Goal: Find specific page/section: Find specific page/section

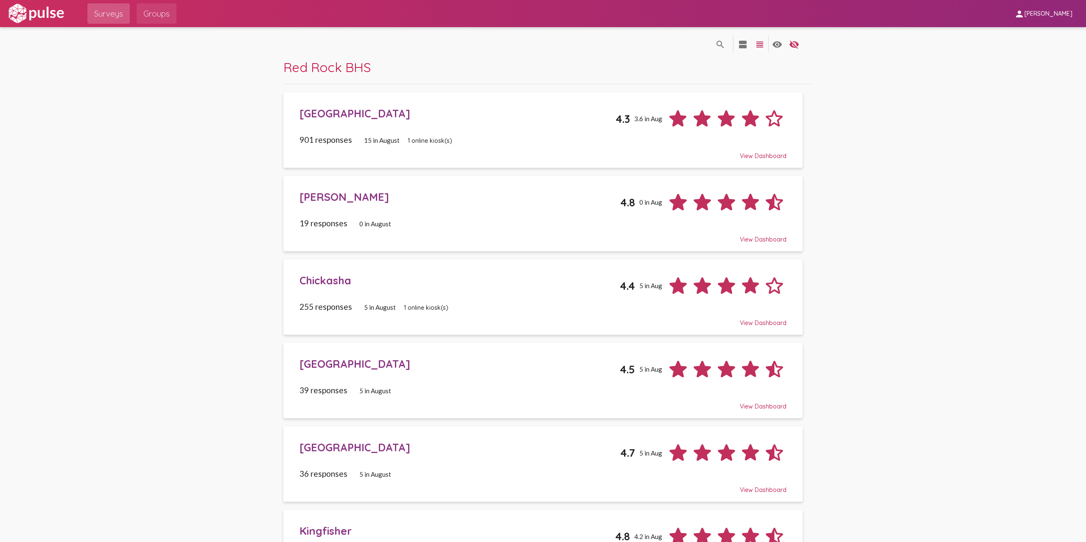
click at [162, 14] on span "Groups" at bounding box center [156, 13] width 26 height 15
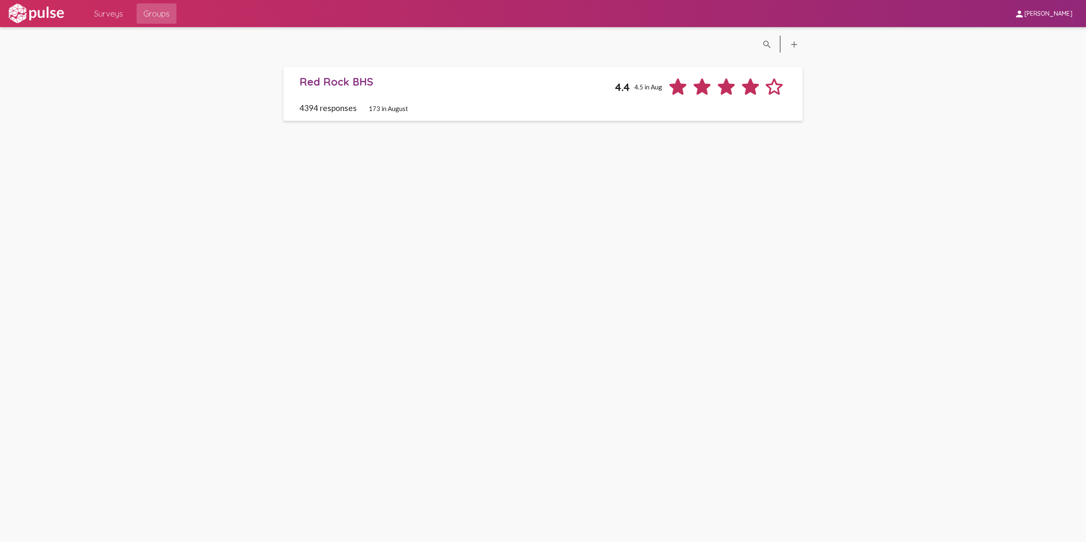
click at [341, 81] on div "Red Rock BHS" at bounding box center [456, 81] width 315 height 13
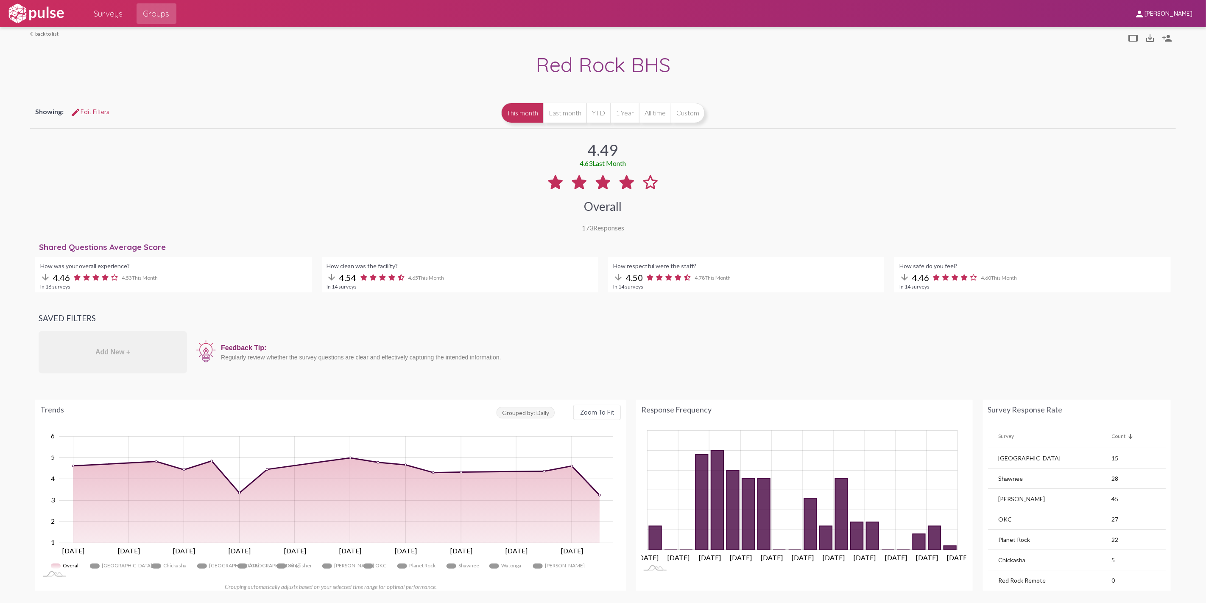
click at [104, 11] on span "Surveys" at bounding box center [108, 13] width 29 height 15
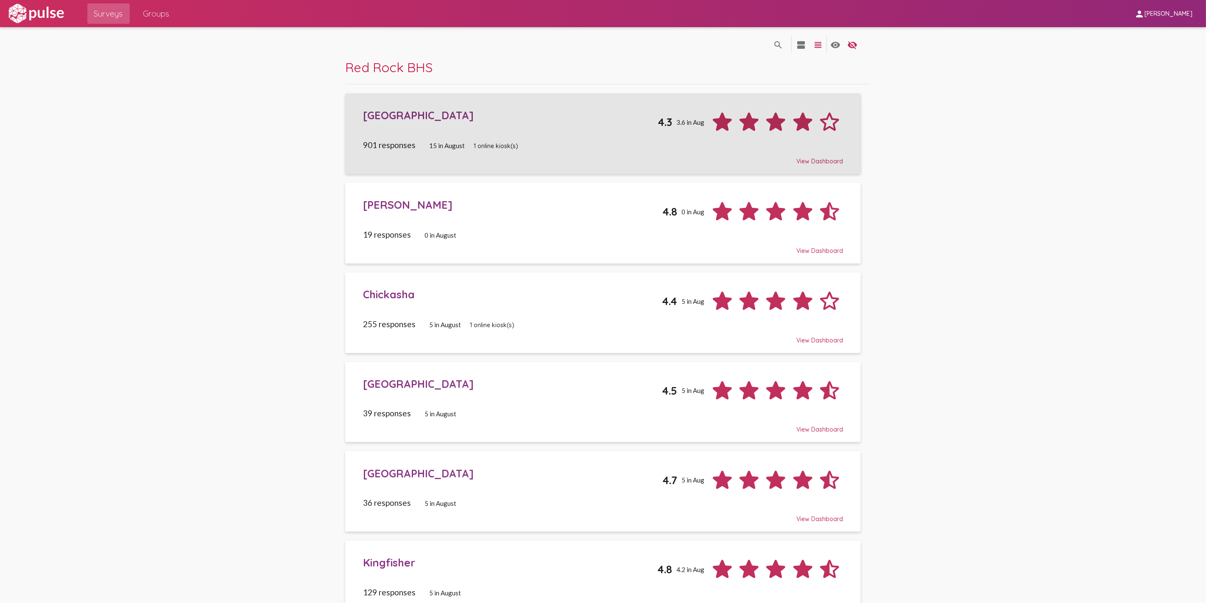
click at [386, 113] on div "[GEOGRAPHIC_DATA]" at bounding box center [510, 115] width 295 height 13
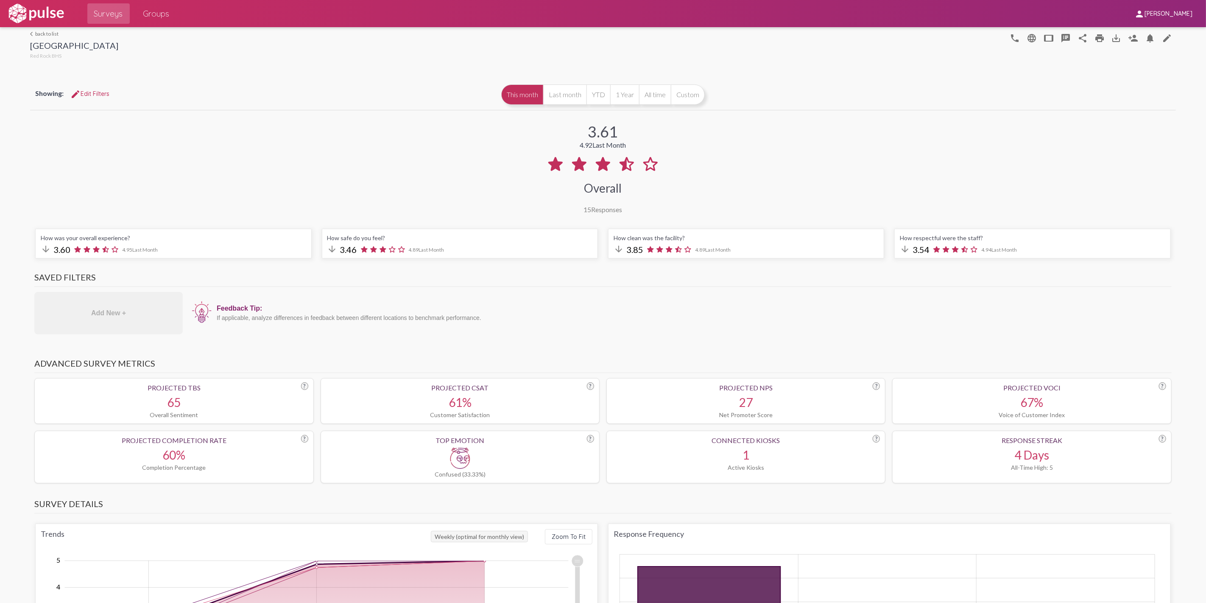
click at [101, 12] on span "Surveys" at bounding box center [108, 13] width 29 height 15
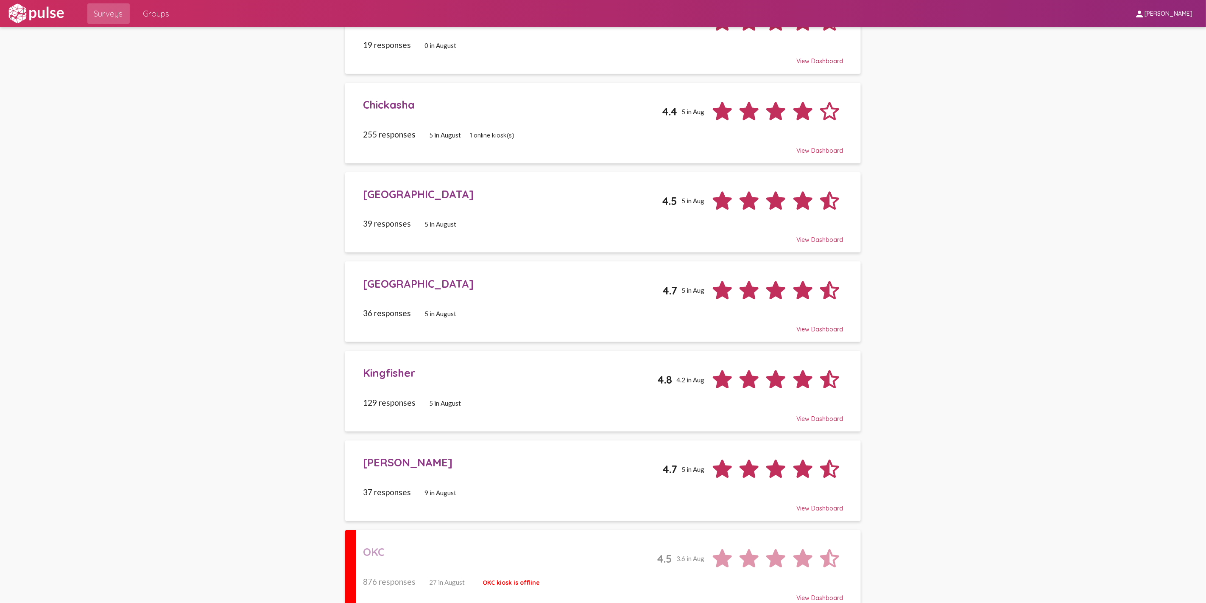
scroll to position [742, 0]
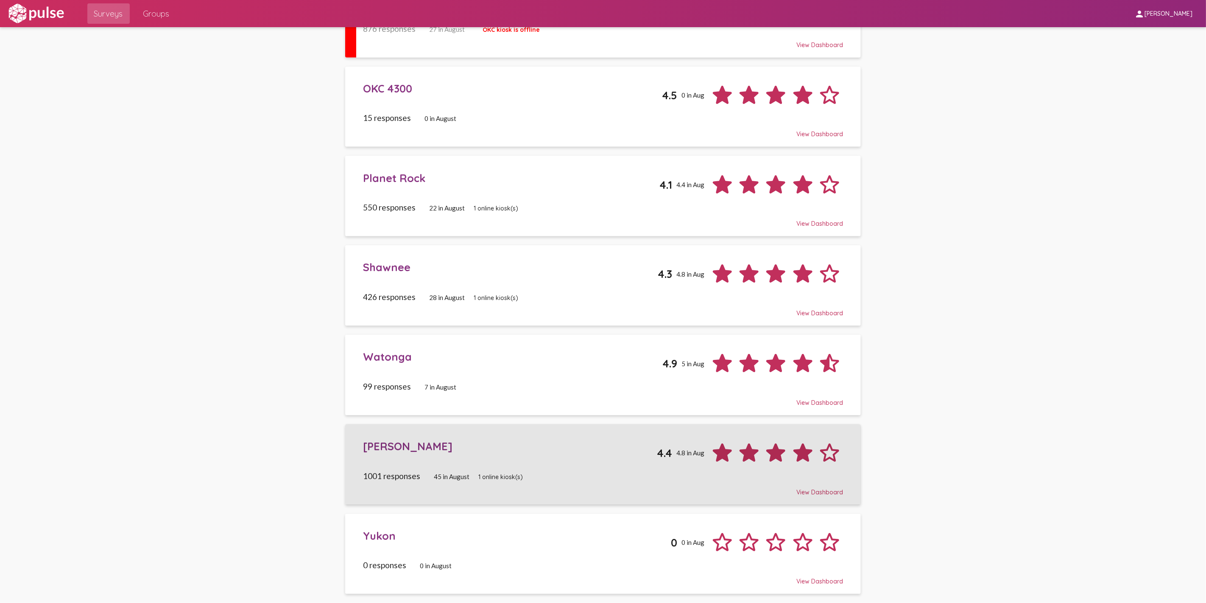
click at [385, 444] on div "[PERSON_NAME]" at bounding box center [510, 445] width 294 height 13
